Goal: Find specific page/section: Find specific page/section

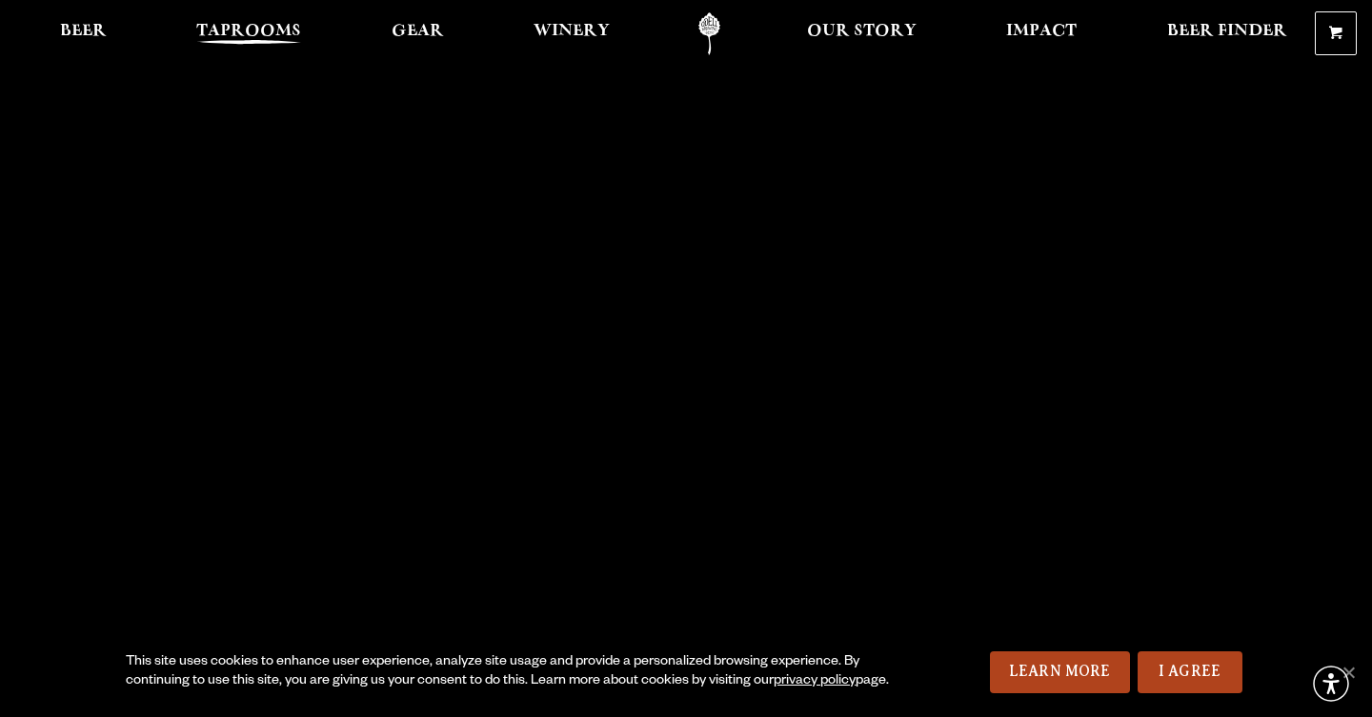
click at [276, 39] on span "Taprooms" at bounding box center [248, 31] width 105 height 15
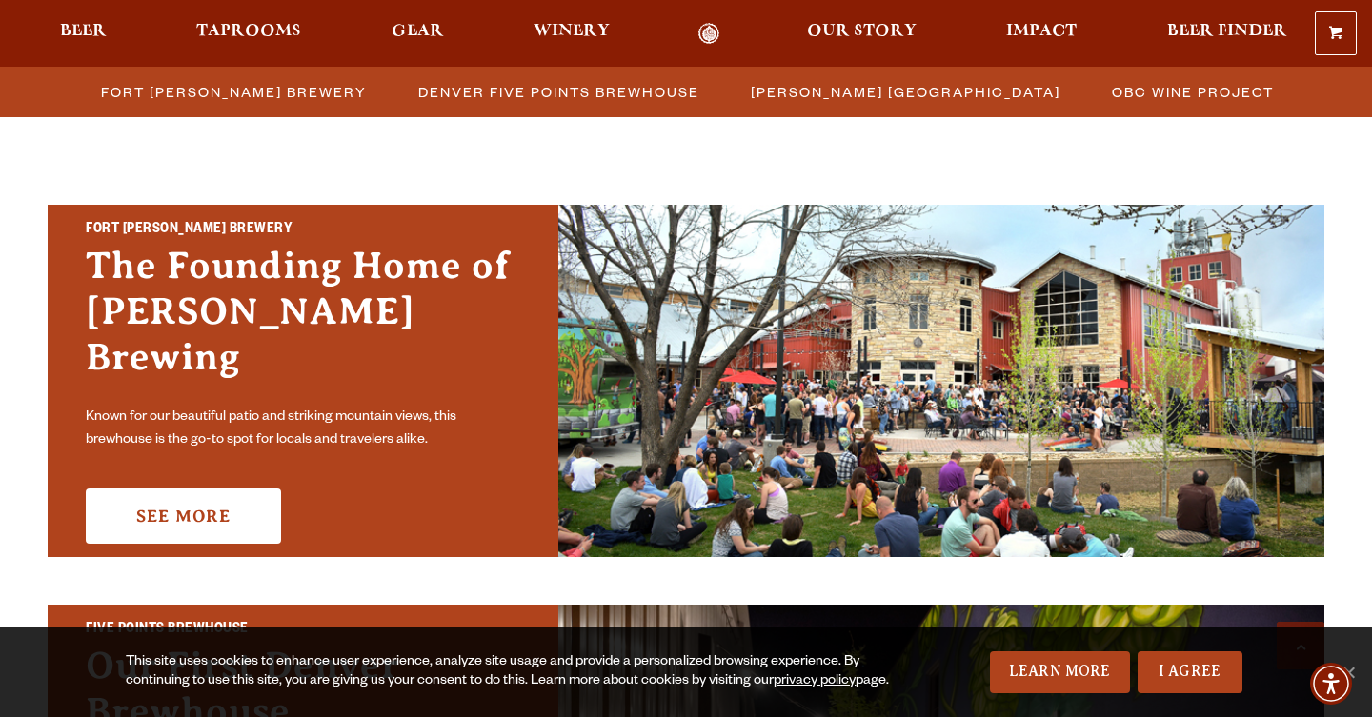
scroll to position [806, 0]
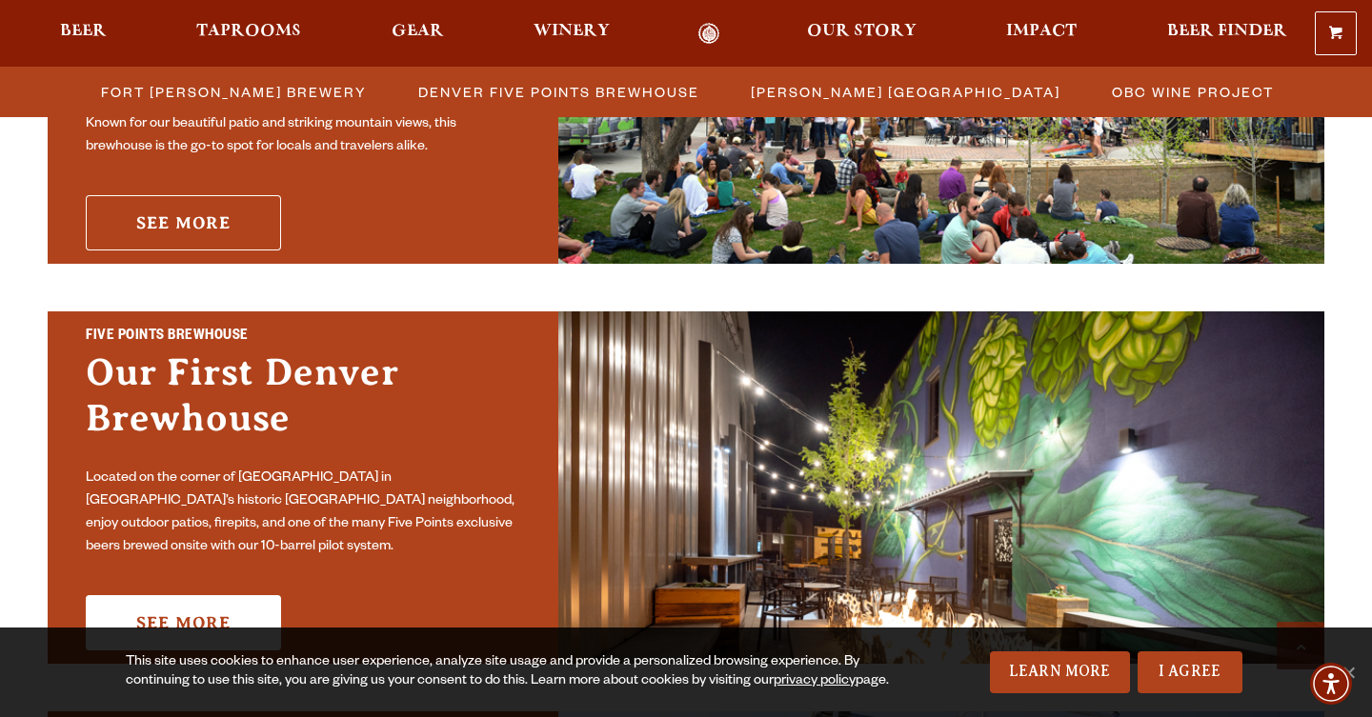
click at [152, 195] on link "See More" at bounding box center [183, 222] width 195 height 55
